Goal: Task Accomplishment & Management: Complete application form

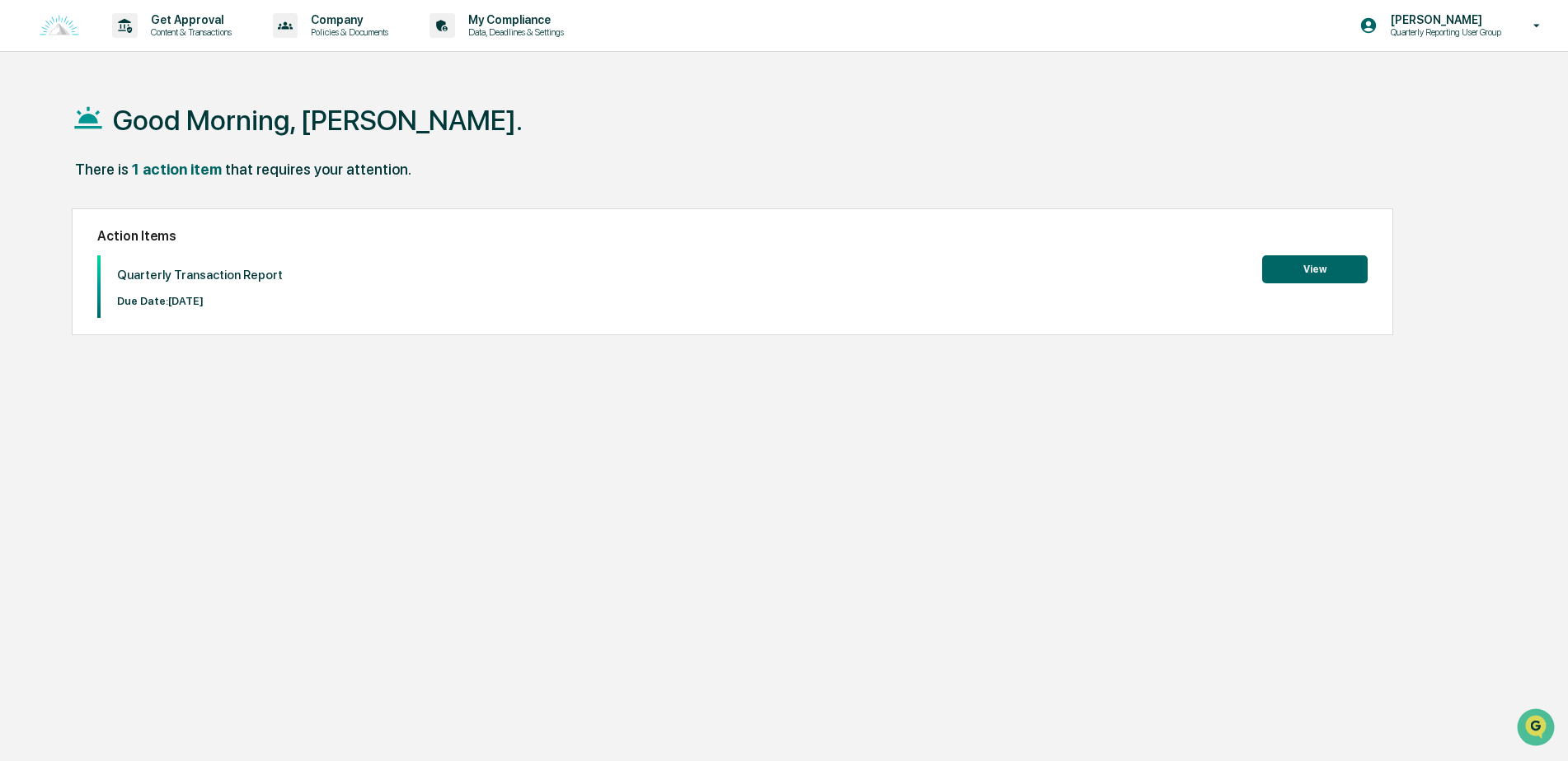
click at [1291, 256] on button "View" at bounding box center [1315, 270] width 106 height 28
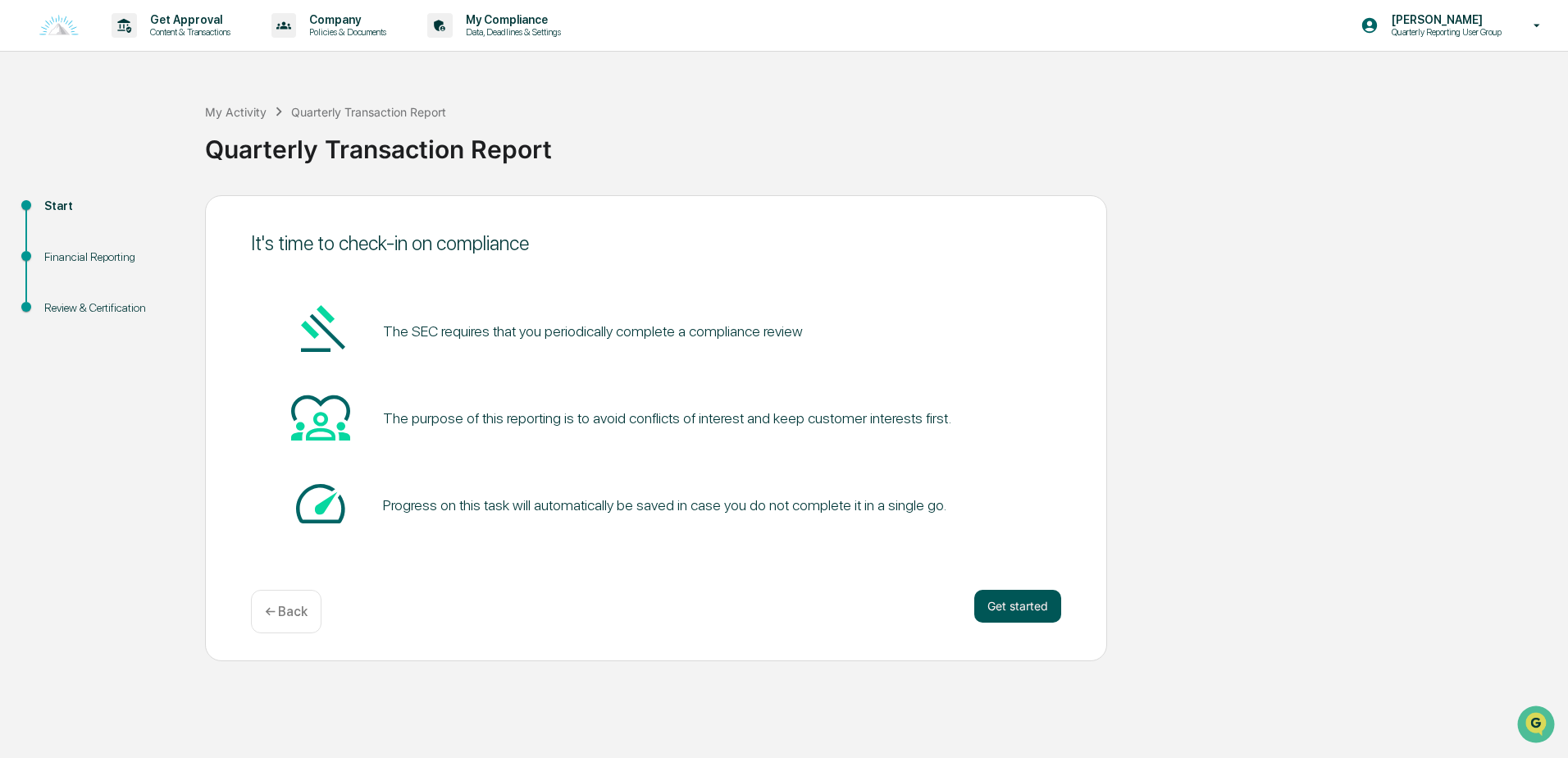
click at [1025, 607] on button "Get started" at bounding box center [1018, 606] width 87 height 32
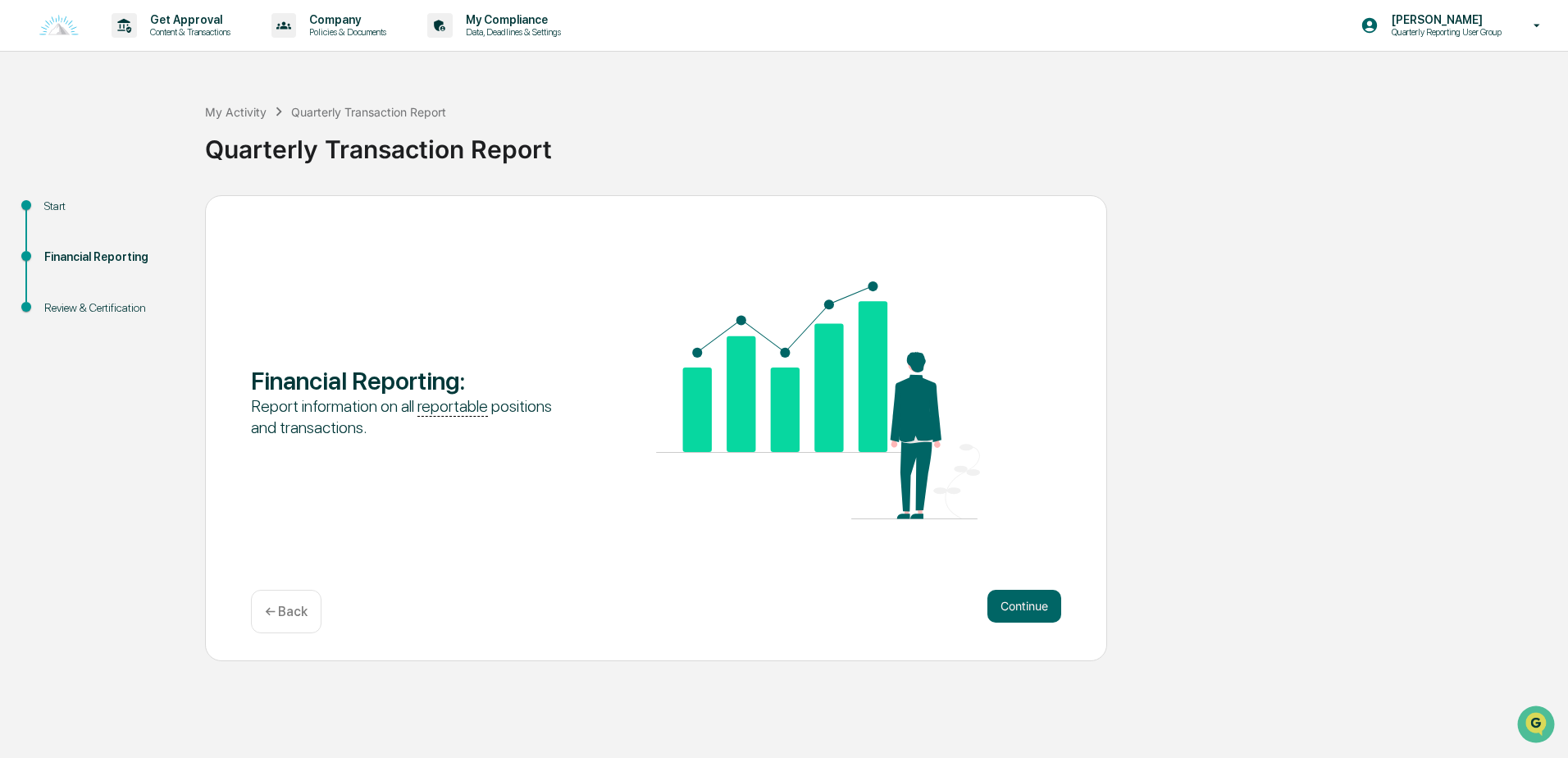
click at [1025, 607] on button "Continue" at bounding box center [1025, 606] width 74 height 32
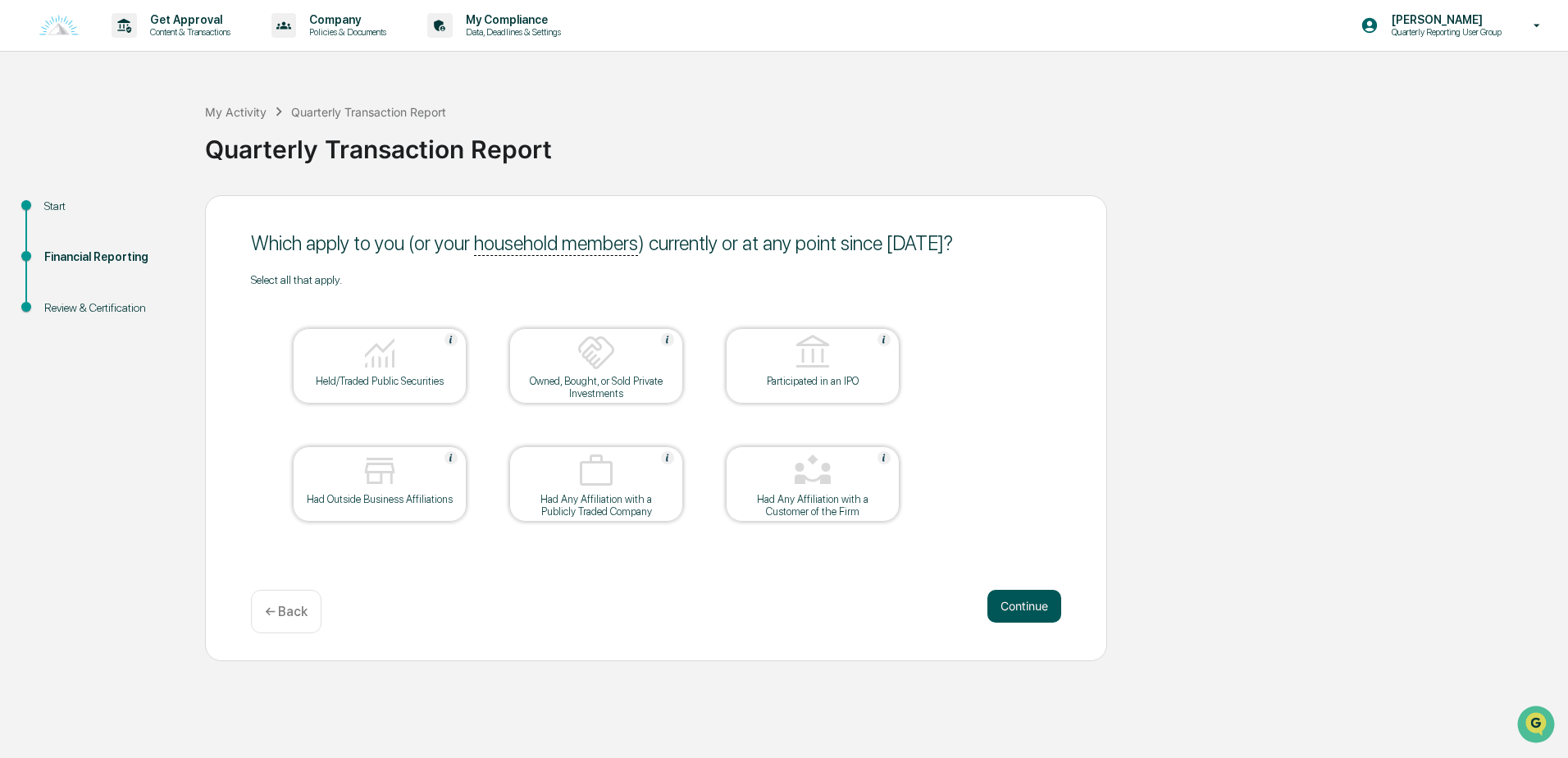
click at [1027, 606] on button "Continue" at bounding box center [1025, 606] width 74 height 32
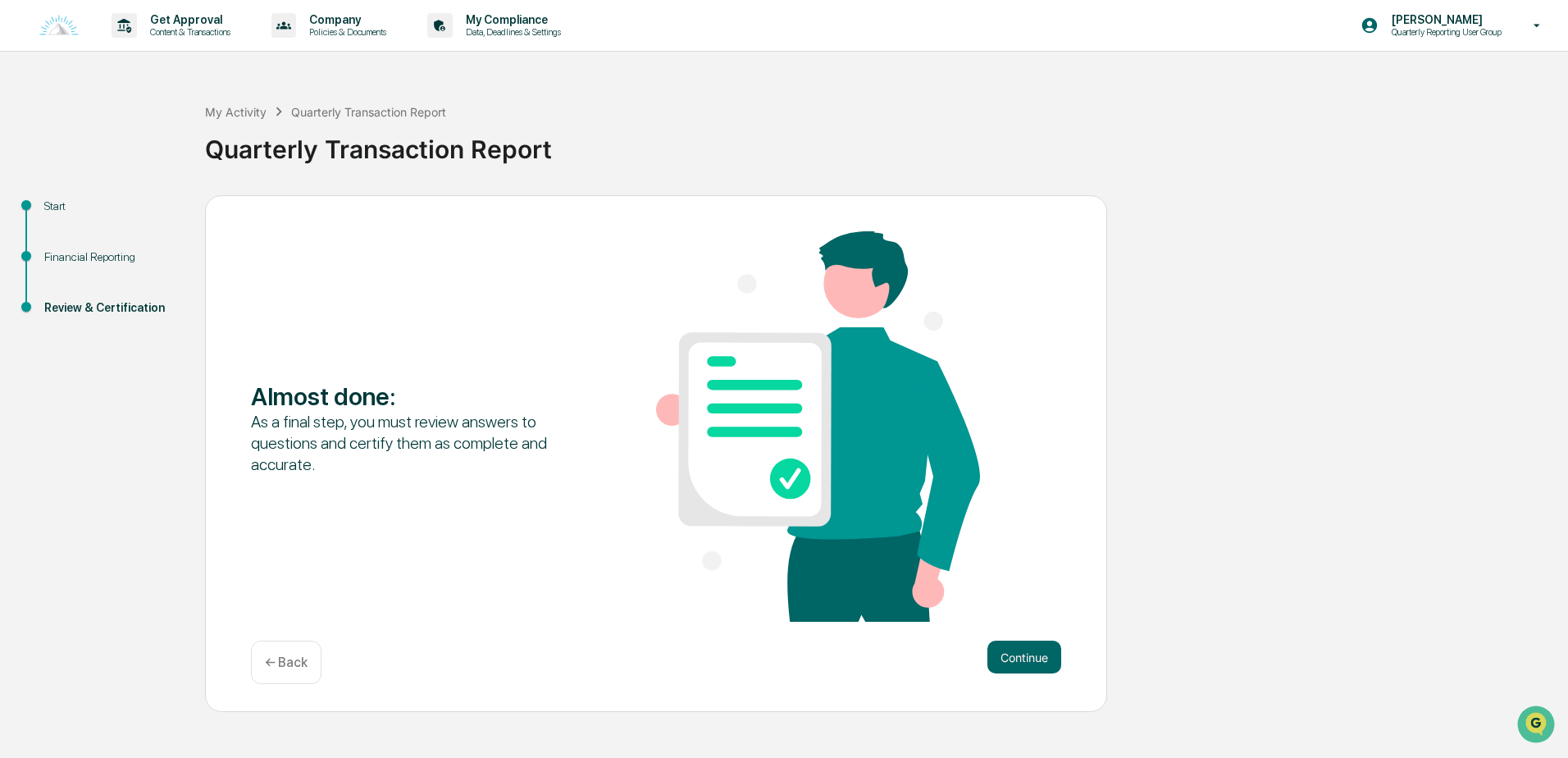
drag, startPoint x: 1027, startPoint y: 606, endPoint x: 1027, endPoint y: 620, distance: 14.0
click at [1027, 615] on div "Almost done : As a final step, you must review answers to questions and certify…" at bounding box center [656, 428] width 810 height 393
click at [1032, 659] on button "Continue" at bounding box center [1025, 657] width 74 height 32
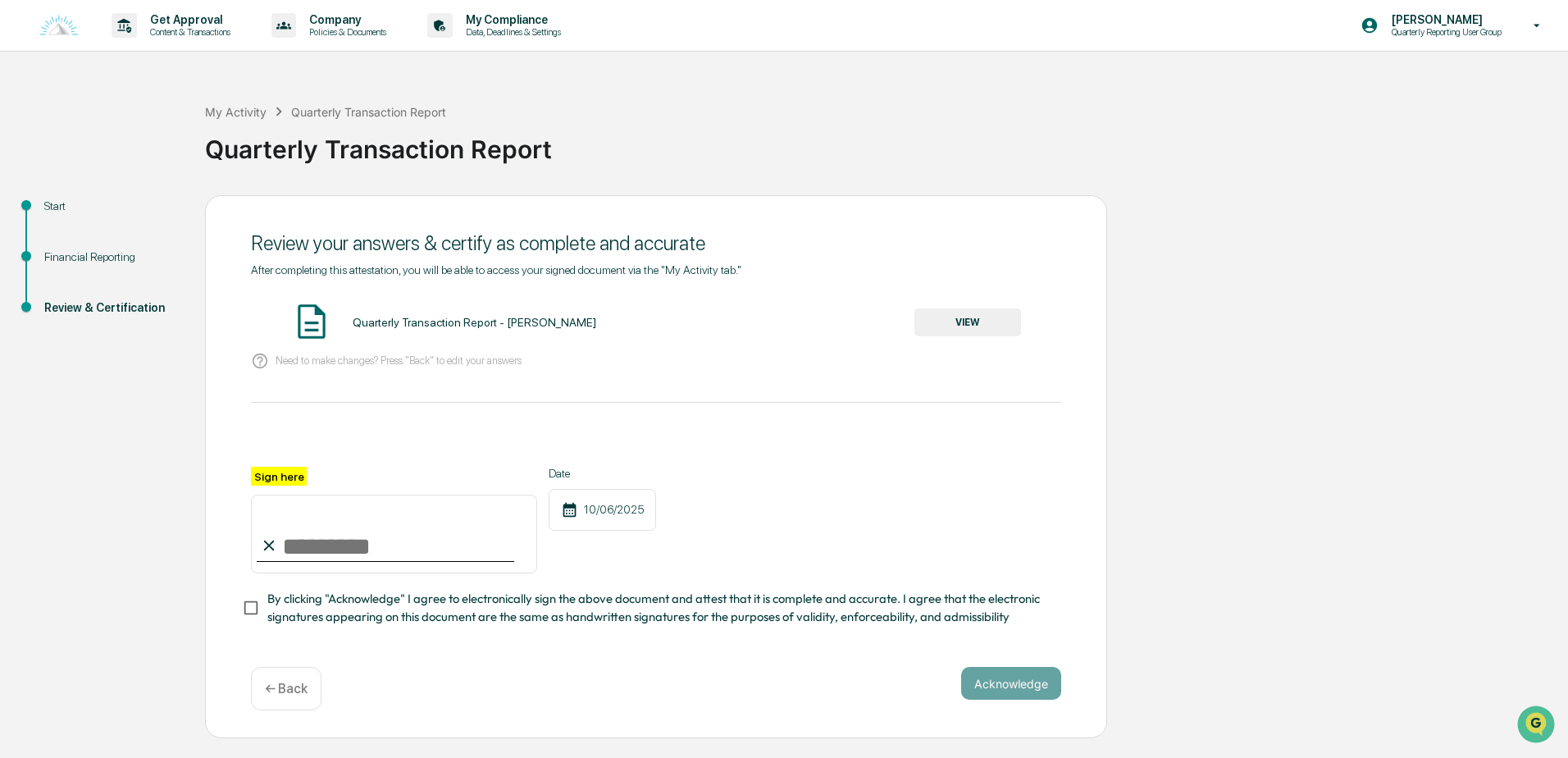
click at [276, 477] on label "Sign here" at bounding box center [279, 475] width 56 height 18
click at [276, 495] on input "Sign here" at bounding box center [394, 534] width 286 height 79
type input "**********"
click at [975, 689] on button "Acknowledge" at bounding box center [1011, 682] width 100 height 32
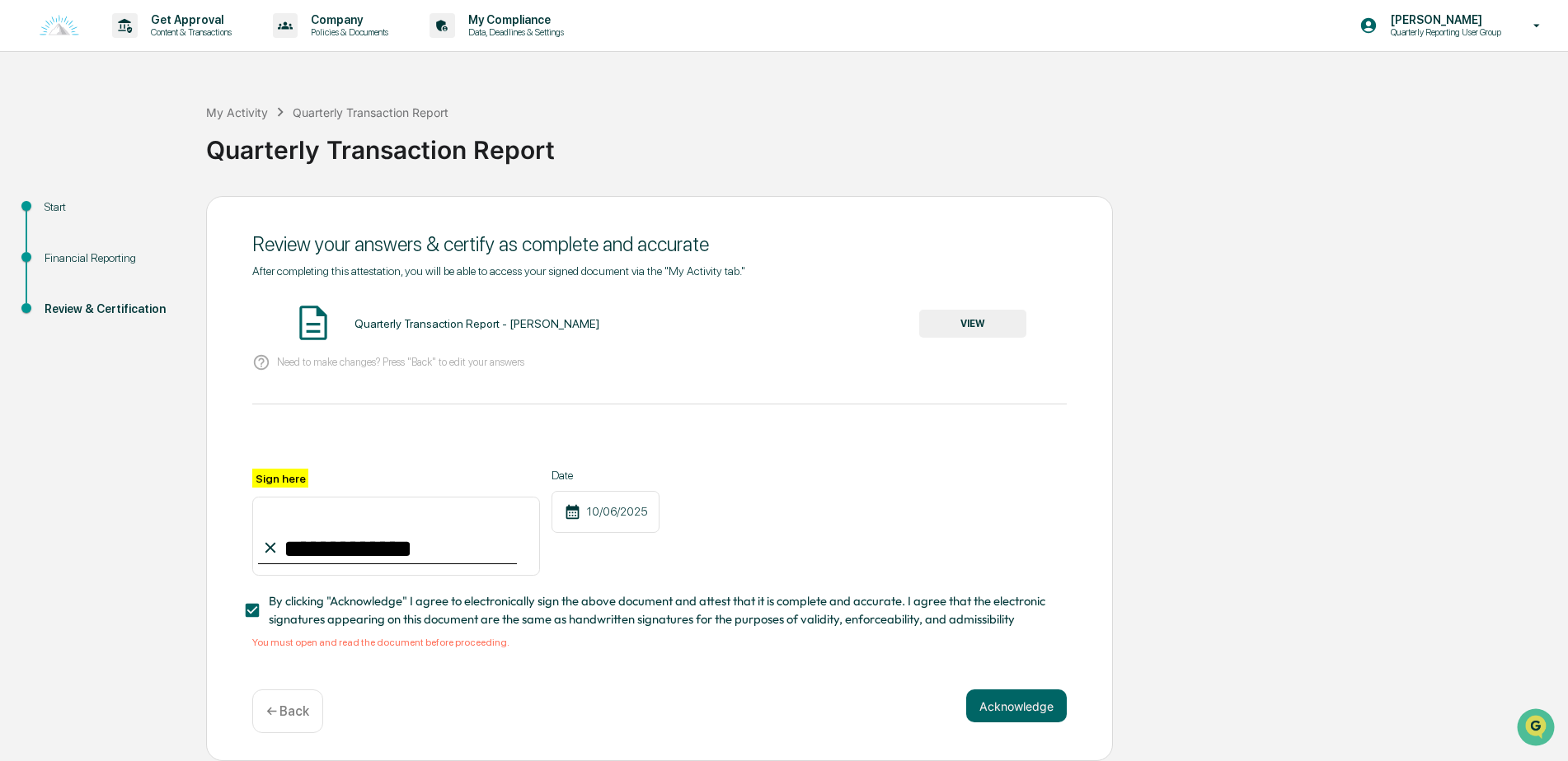
click at [981, 322] on button "VIEW" at bounding box center [972, 324] width 107 height 28
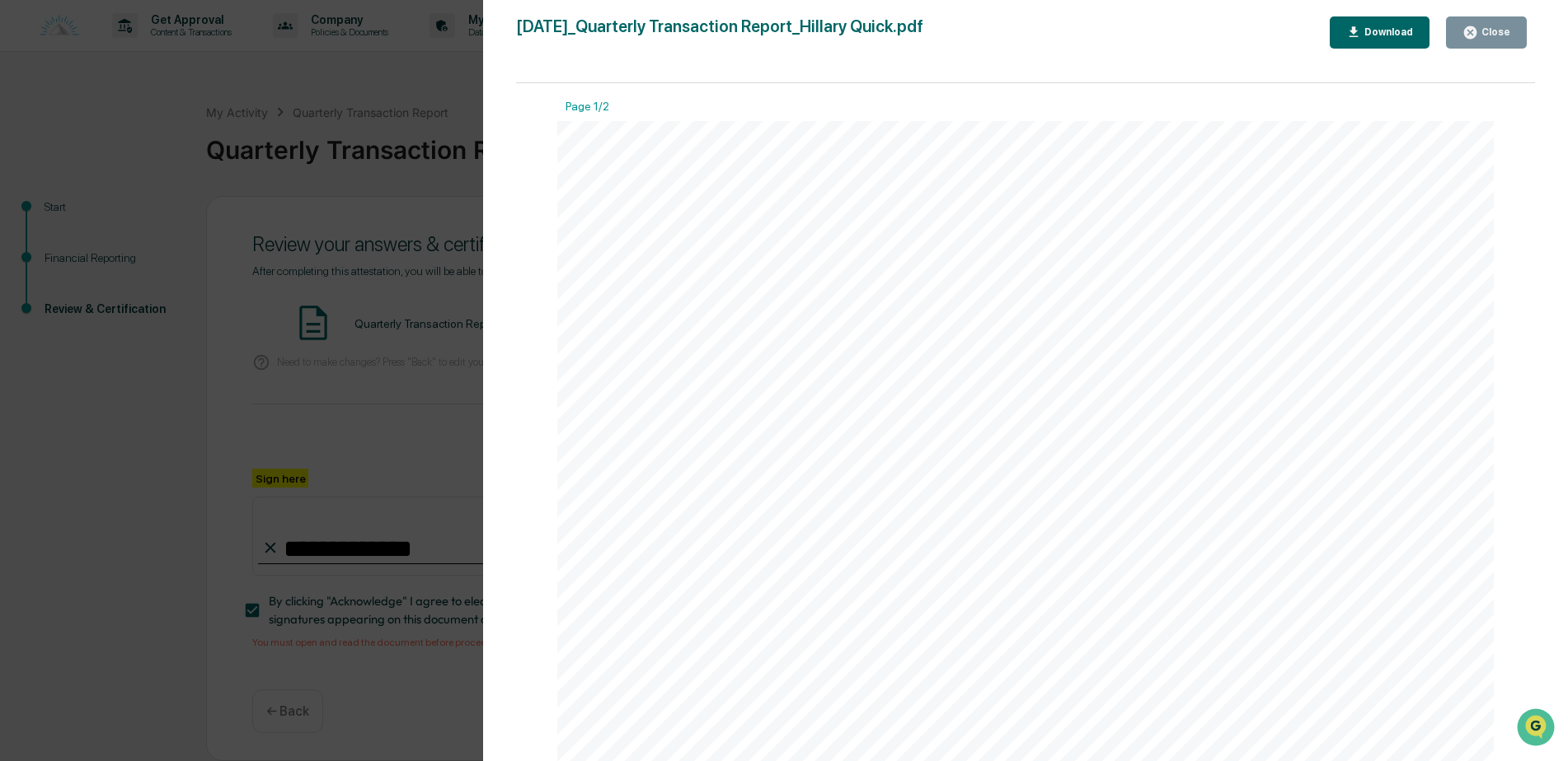
click at [1470, 26] on icon "button" at bounding box center [1470, 33] width 16 height 16
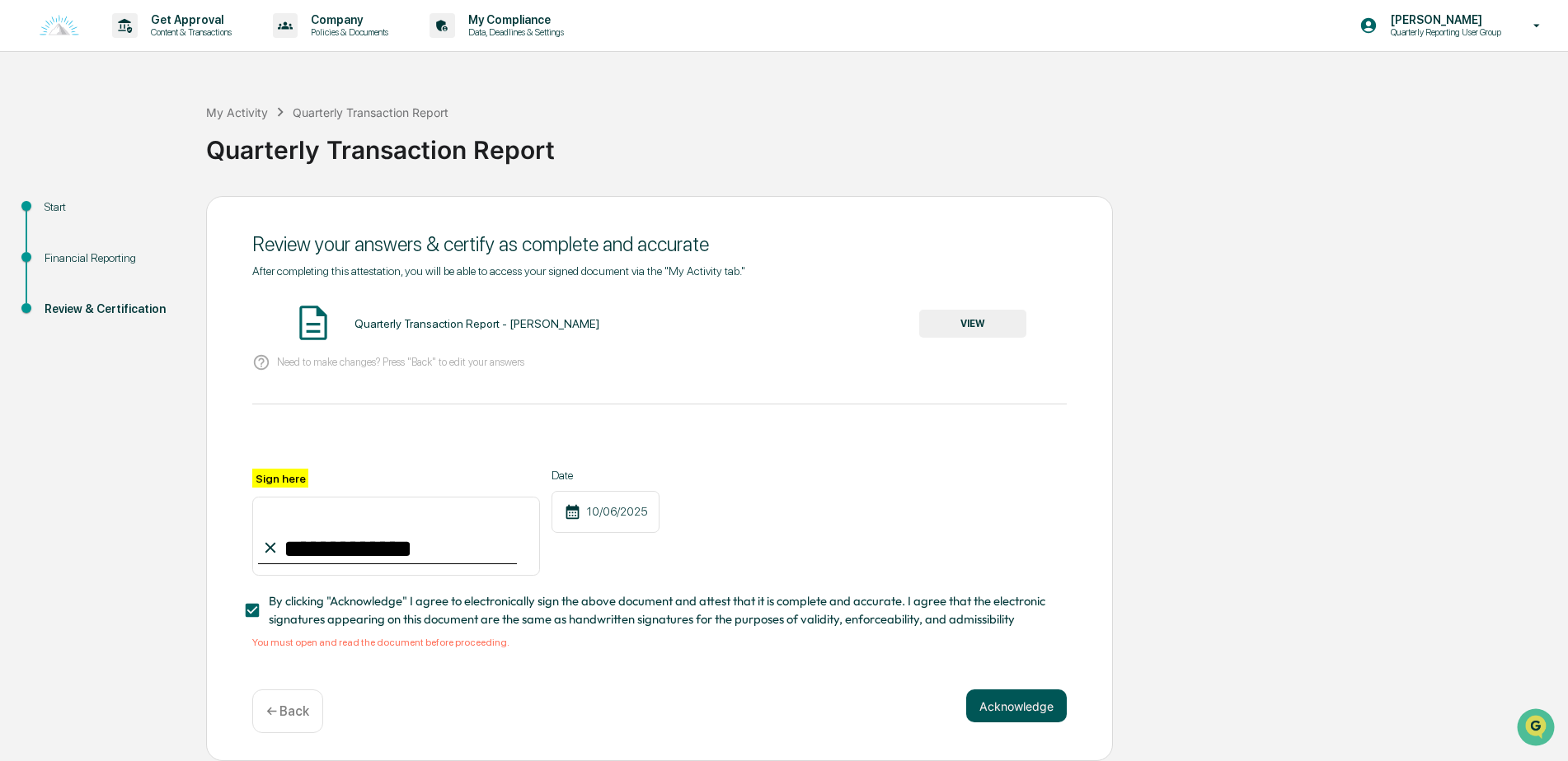
click at [1031, 716] on button "Acknowledge" at bounding box center [1017, 705] width 101 height 33
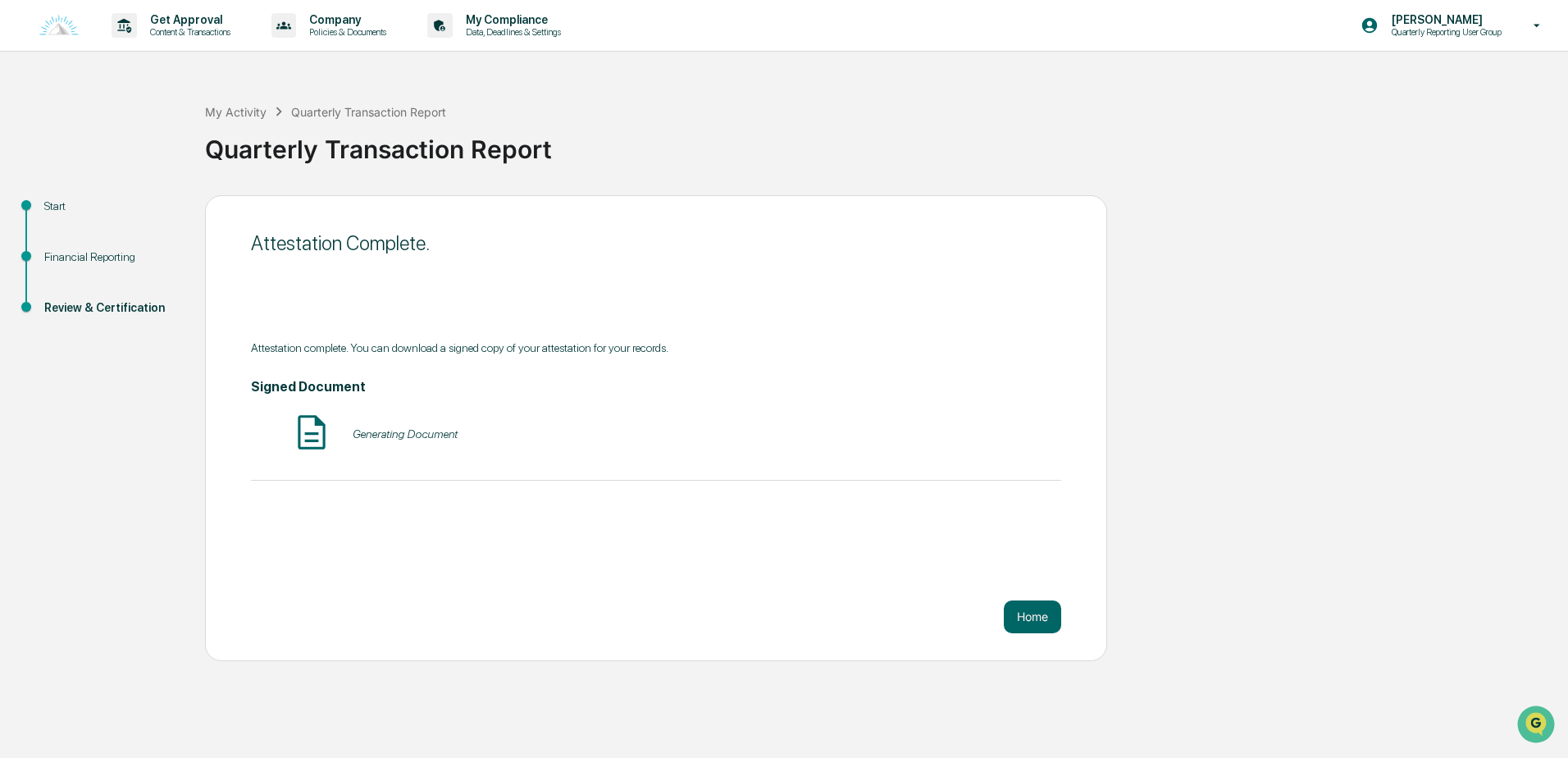
click at [492, 530] on div "Attestation Complete. Attestation complete. You can download a signed copy of y…" at bounding box center [656, 428] width 902 height 466
click at [1054, 622] on button "Home" at bounding box center [1032, 617] width 57 height 32
